Goal: Task Accomplishment & Management: Use online tool/utility

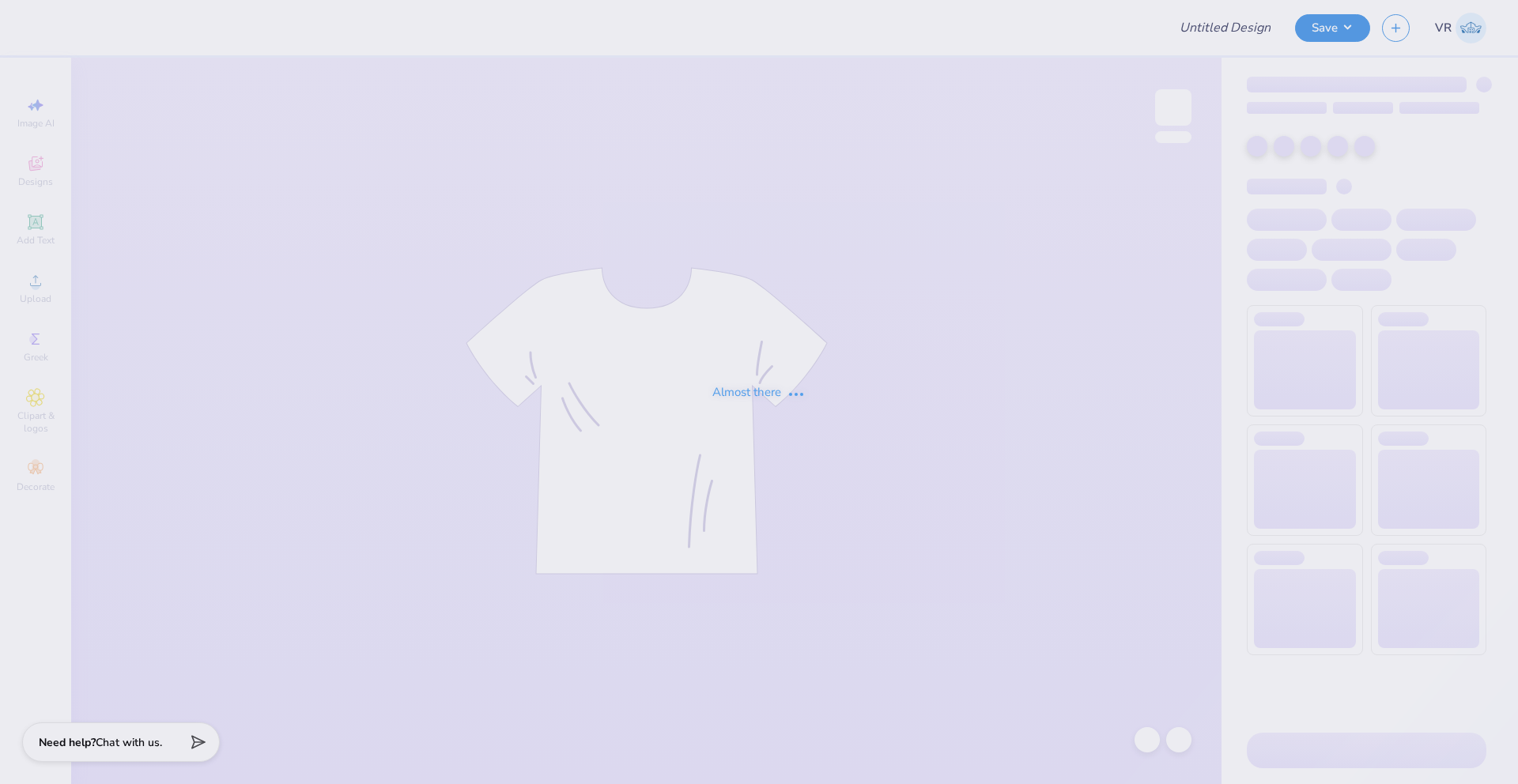
type input "Henley shirt"
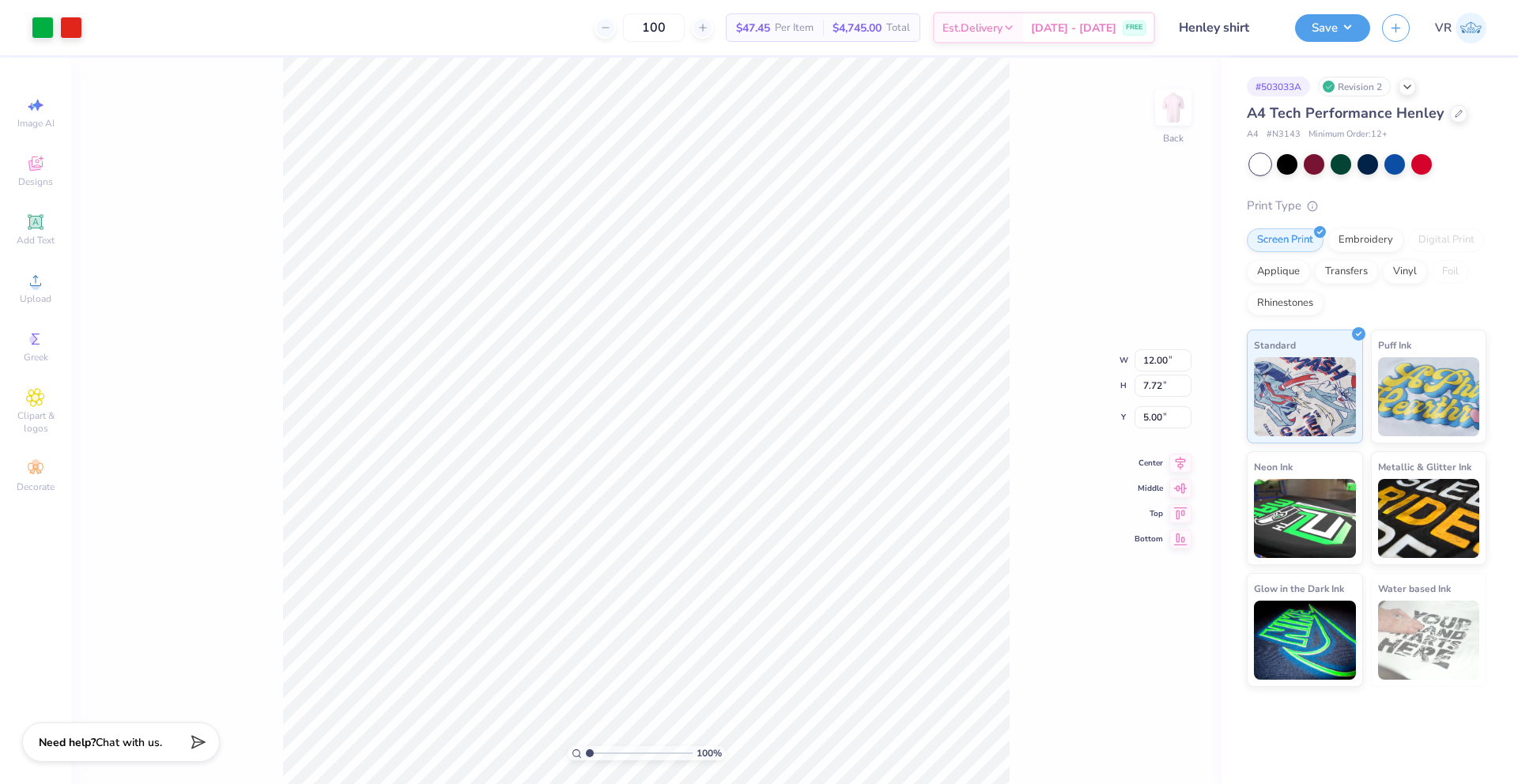
type input "5.02"
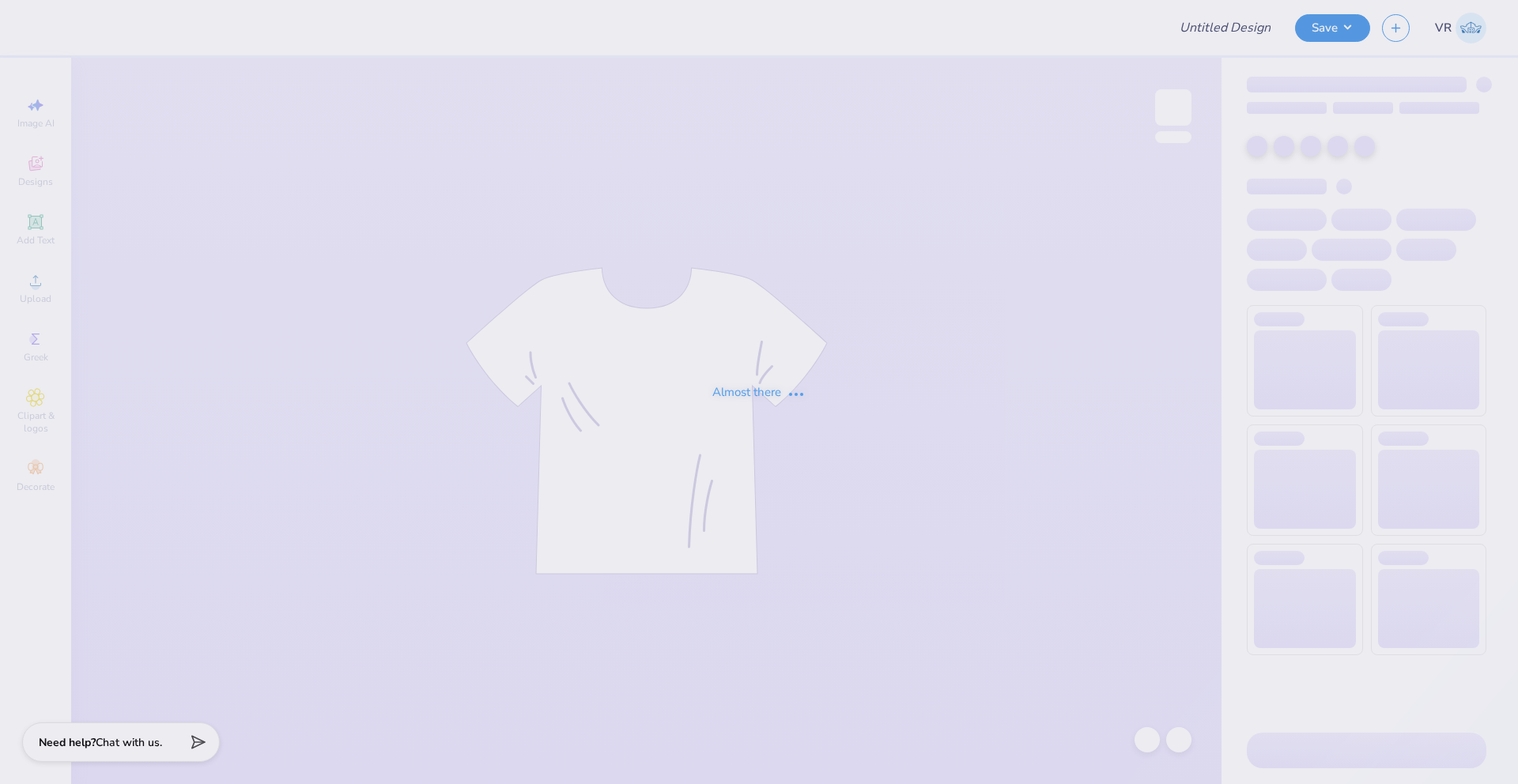
type input "Henley shirt"
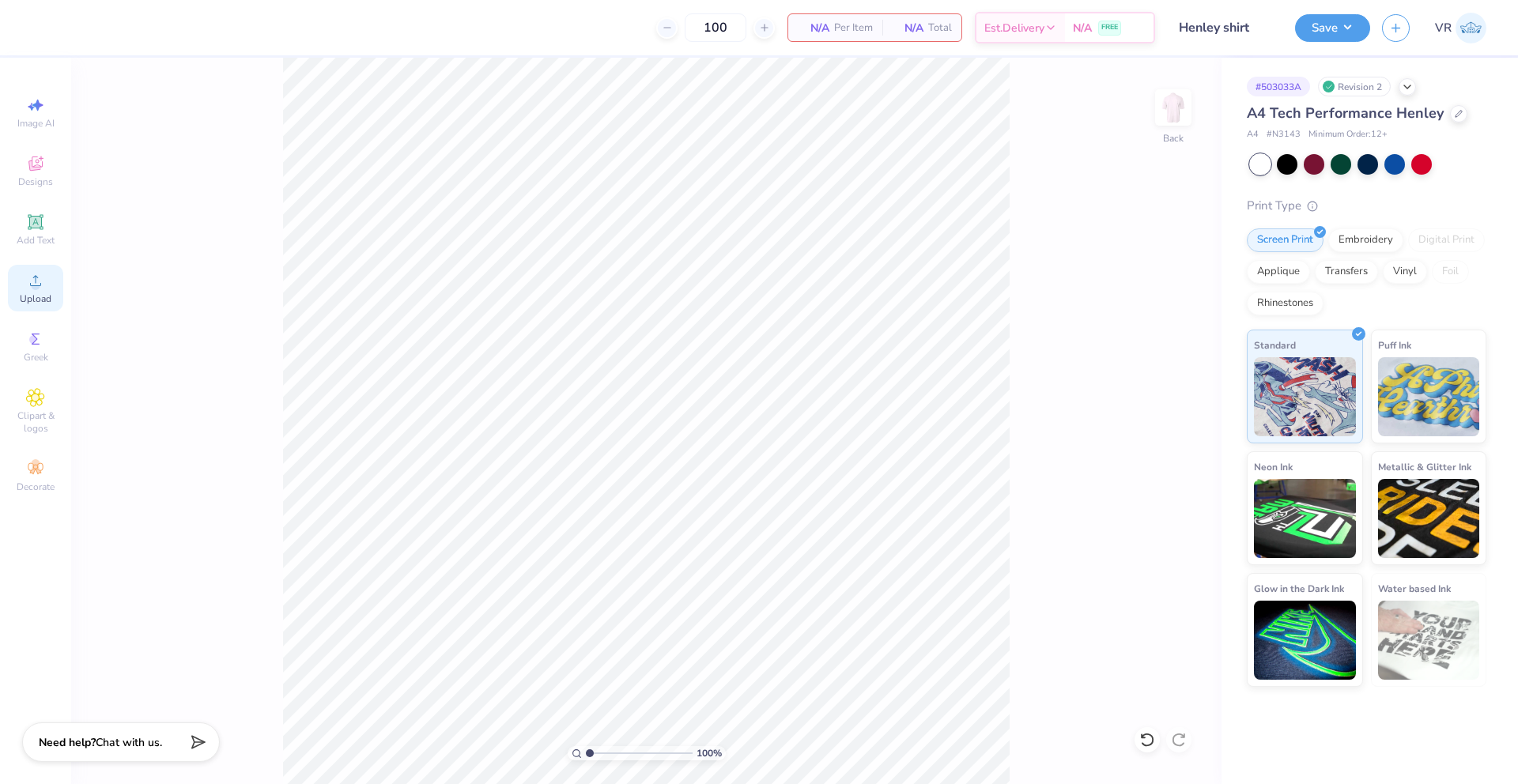
click at [10, 271] on div "Upload" at bounding box center [35, 288] width 55 height 46
click at [42, 279] on icon at bounding box center [36, 280] width 19 height 19
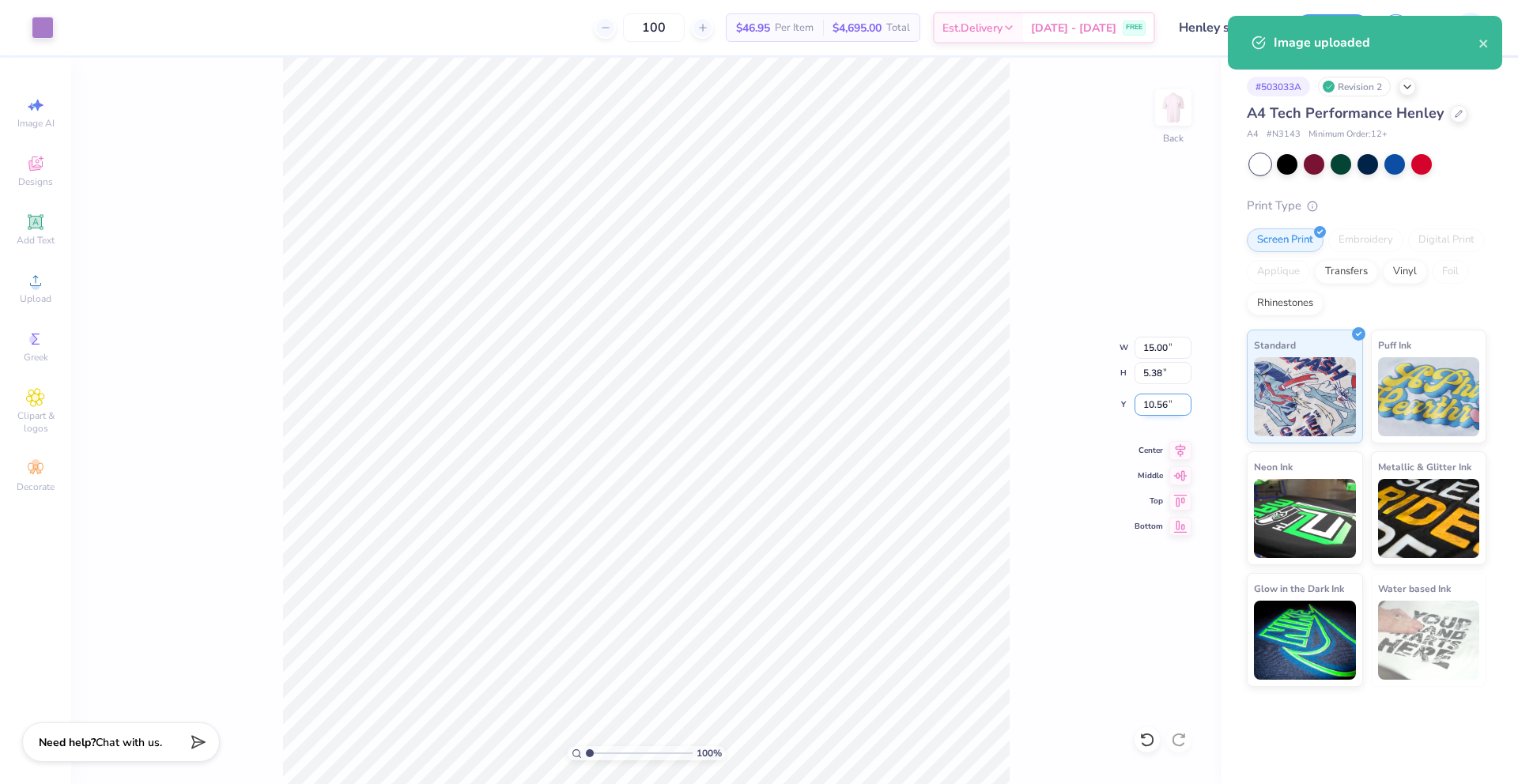
click at [1141, 409] on input "10.56" at bounding box center [1162, 404] width 57 height 22
type input "5.00"
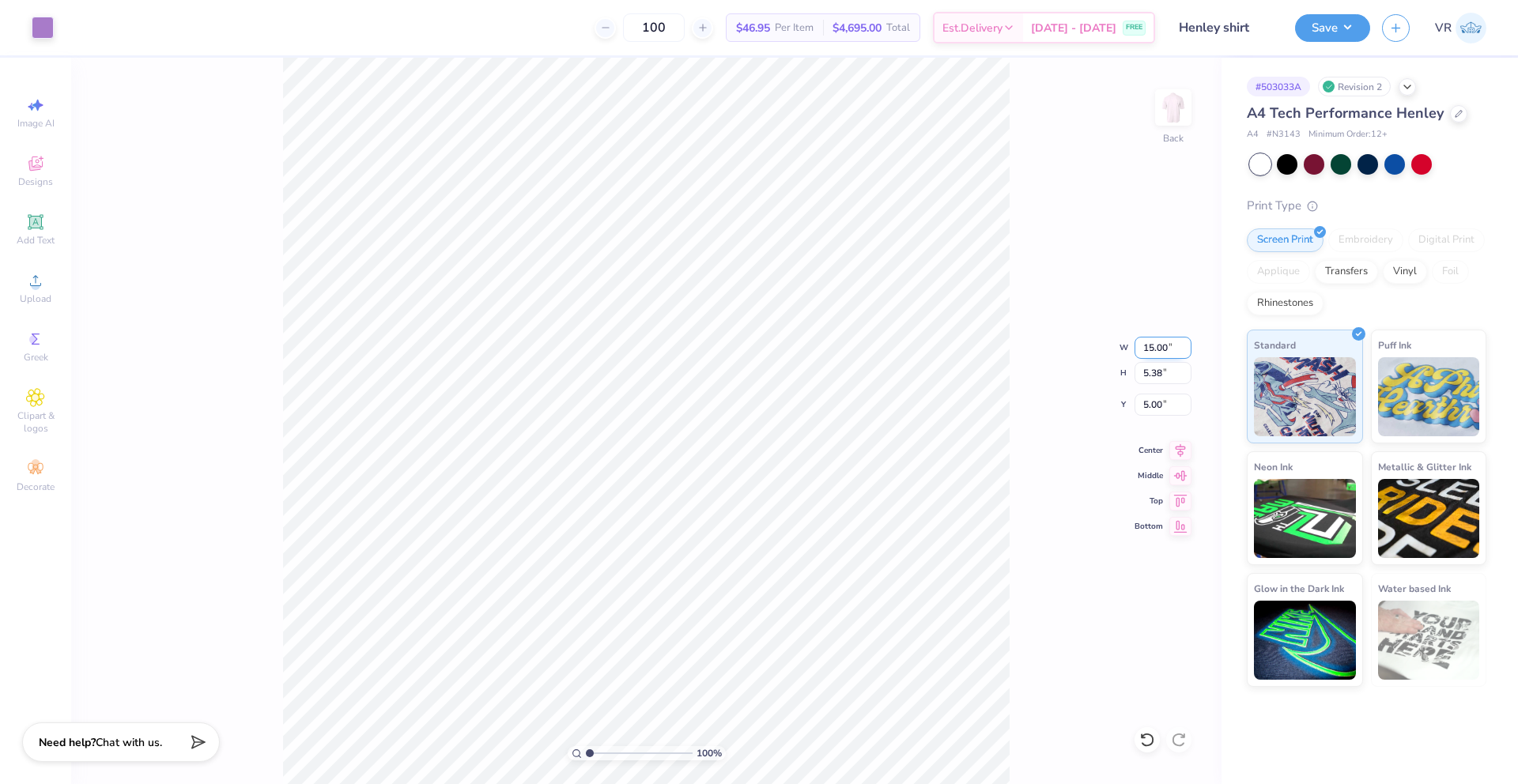
click at [1150, 343] on input "15.00" at bounding box center [1162, 347] width 57 height 22
type input "12.50"
type input "4.48"
click at [1149, 405] on input "5.45" at bounding box center [1162, 404] width 57 height 22
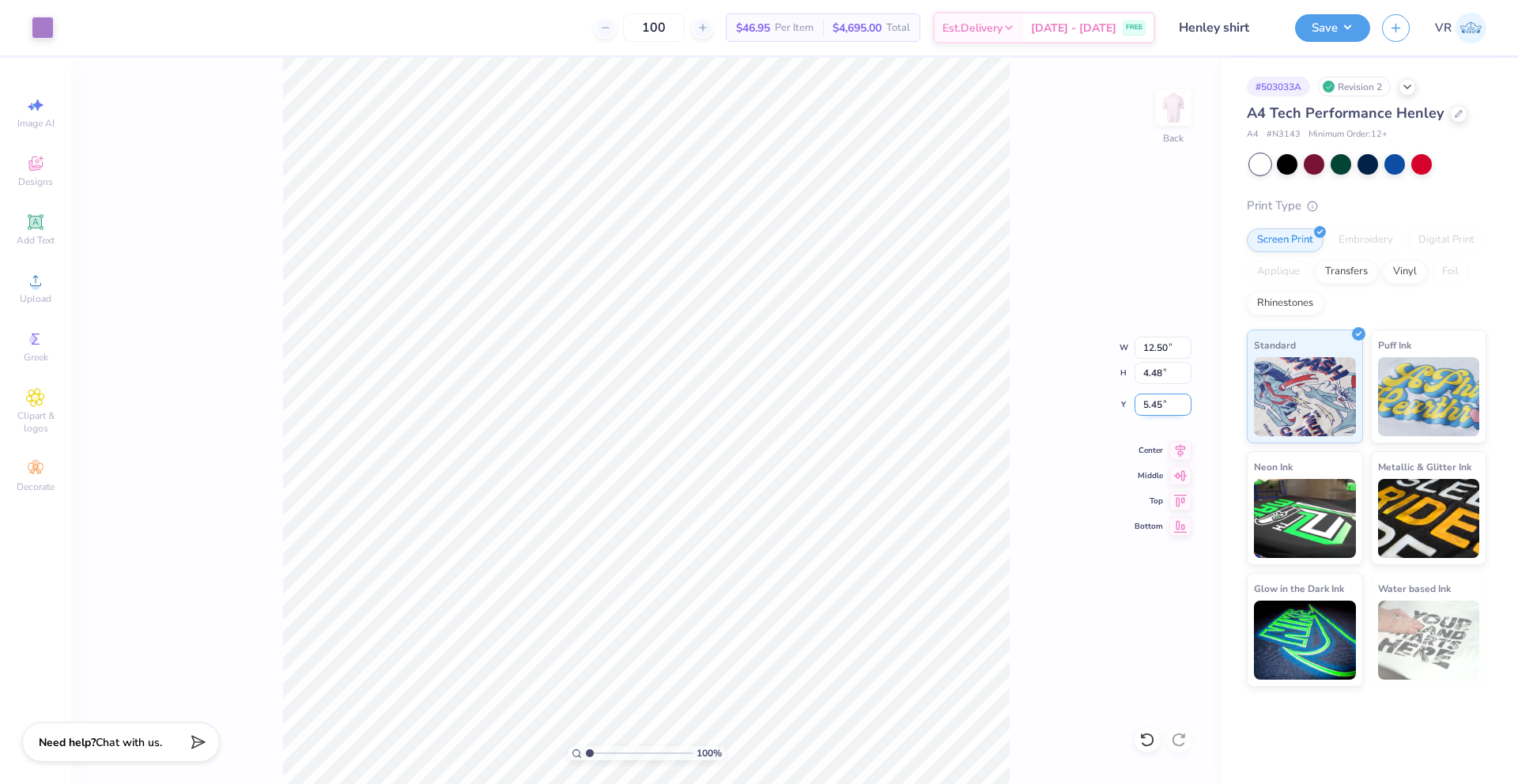
click at [1149, 406] on input "5.45" at bounding box center [1162, 404] width 57 height 22
type input "5.00"
